Goal: Task Accomplishment & Management: Use online tool/utility

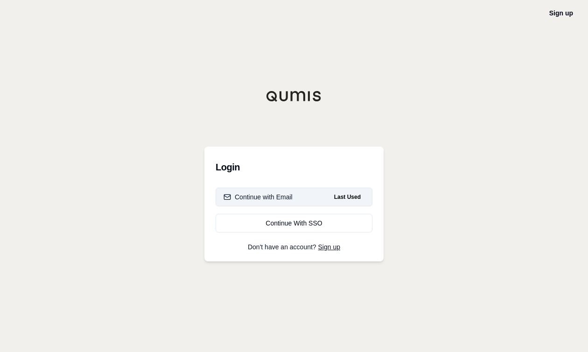
click at [296, 195] on button "Continue with Email Last Used" at bounding box center [294, 197] width 157 height 19
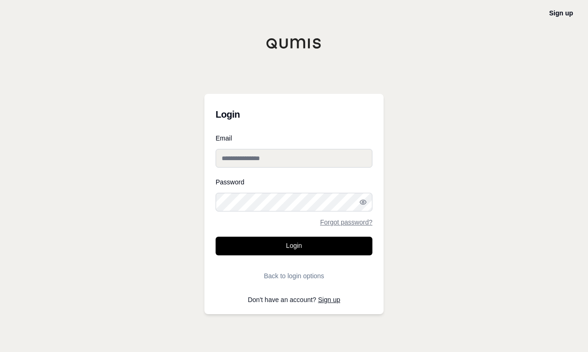
click at [285, 162] on input "Email" at bounding box center [294, 158] width 157 height 19
type input "**********"
click at [216, 237] on button "Login" at bounding box center [294, 246] width 157 height 19
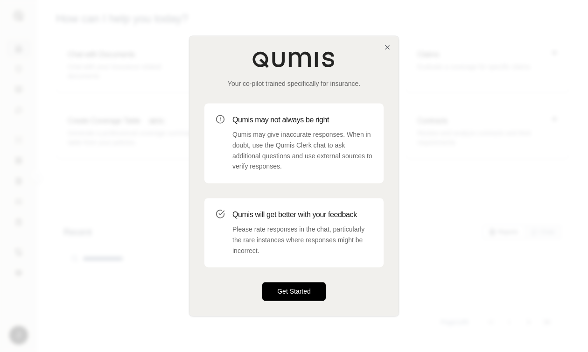
click at [293, 293] on button "Get Started" at bounding box center [293, 291] width 63 height 19
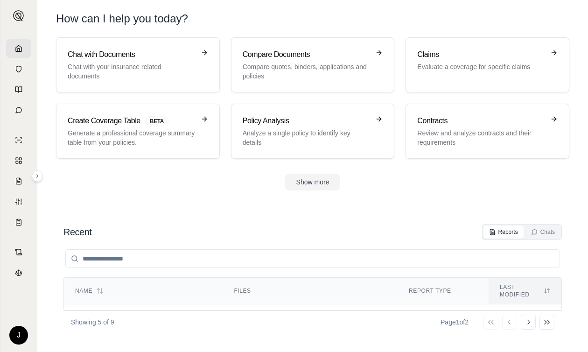
click at [245, 3] on header "How can I help you today?" at bounding box center [312, 18] width 543 height 37
click at [441, 71] on div "Claims Evaluate a coverage for specific claims" at bounding box center [487, 65] width 140 height 32
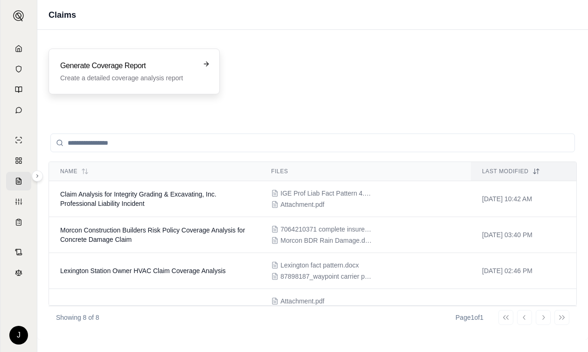
click at [77, 77] on p "Create a detailed coverage analysis report" at bounding box center [127, 77] width 135 height 9
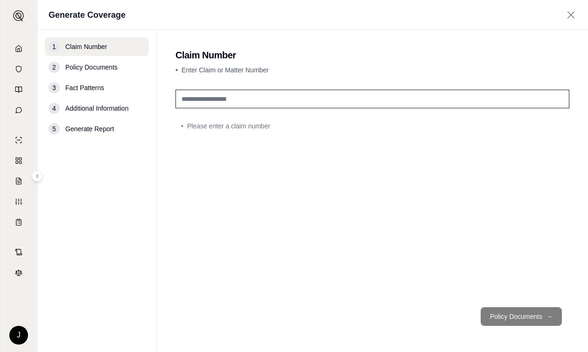
drag, startPoint x: 273, startPoint y: 100, endPoint x: 161, endPoint y: 91, distance: 112.3
click at [161, 91] on main "Claim Number • Enter Claim or Matter Number • Please enter a claim number Polic…" at bounding box center [372, 191] width 431 height 322
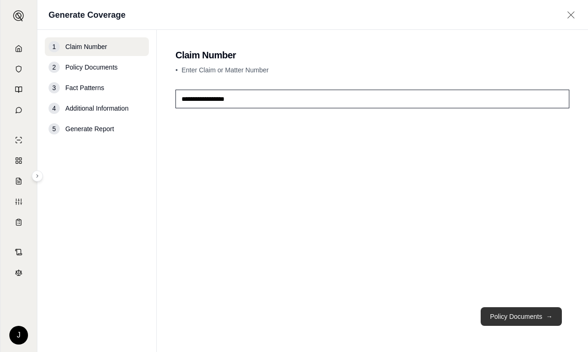
type input "**********"
click at [496, 318] on button "Policy Documents →" at bounding box center [521, 316] width 81 height 19
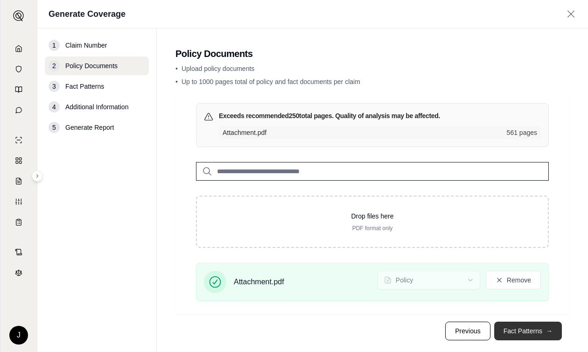
click at [531, 331] on button "Fact Patterns →" at bounding box center [528, 331] width 68 height 19
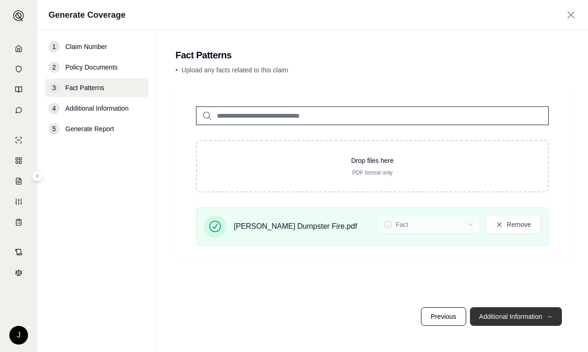
click at [507, 318] on button "Additional Information →" at bounding box center [516, 316] width 92 height 19
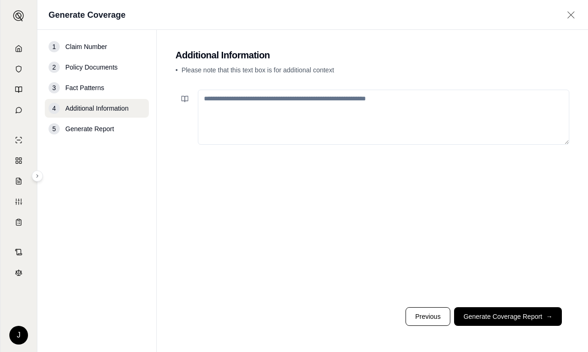
click at [224, 110] on textarea at bounding box center [383, 117] width 371 height 55
click at [505, 315] on button "Generate Coverage Report →" at bounding box center [508, 316] width 108 height 19
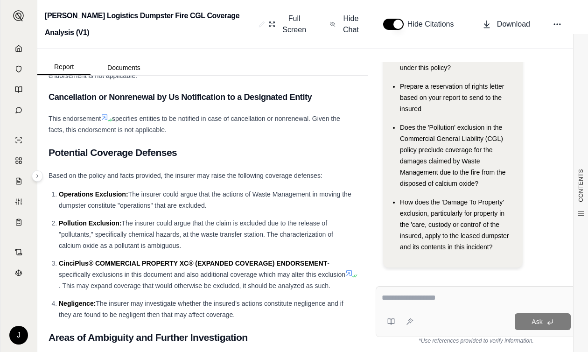
scroll to position [2660, 0]
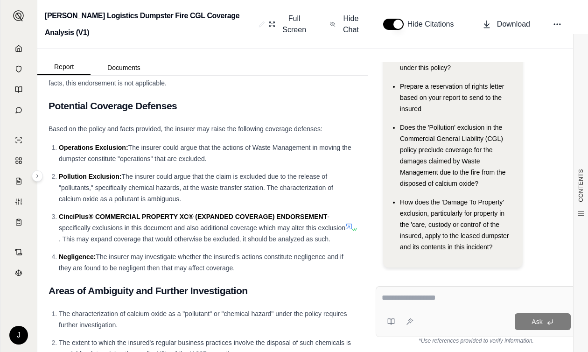
click at [345, 230] on icon at bounding box center [348, 226] width 7 height 7
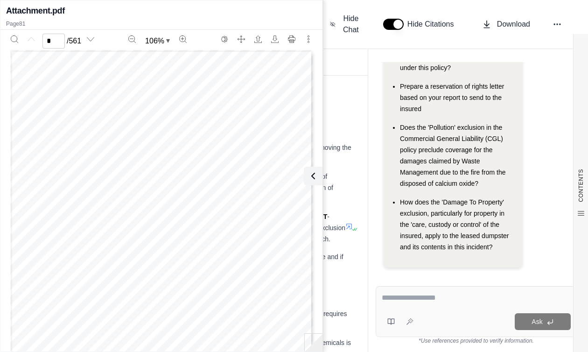
scroll to position [0, 0]
type input "**"
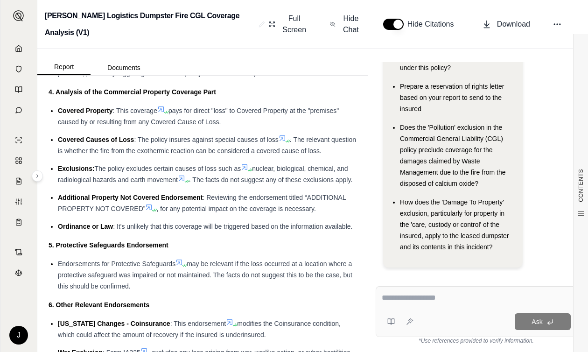
scroll to position [3591, 0]
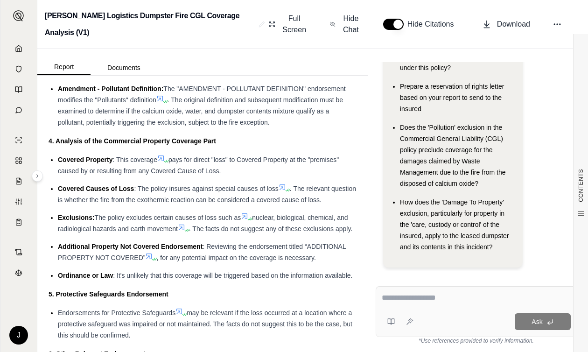
click at [474, 320] on div "Ask" at bounding box center [494, 321] width 154 height 17
click at [402, 316] on div at bounding box center [399, 321] width 35 height 19
click at [404, 320] on button at bounding box center [409, 321] width 15 height 15
click at [399, 298] on textarea at bounding box center [476, 297] width 189 height 11
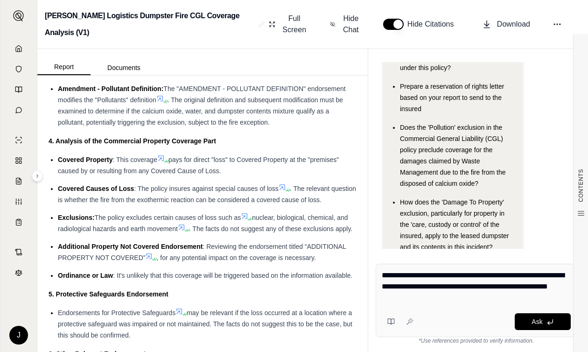
type textarea "**********"
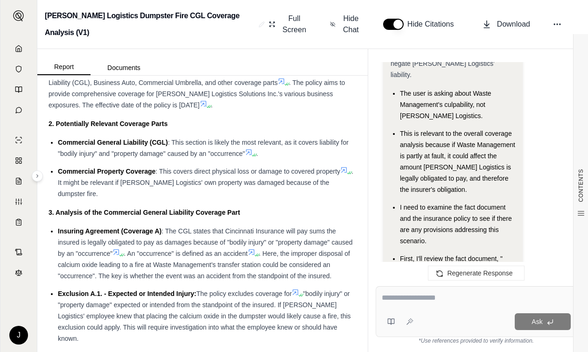
scroll to position [3171, 0]
